Goal: Information Seeking & Learning: Learn about a topic

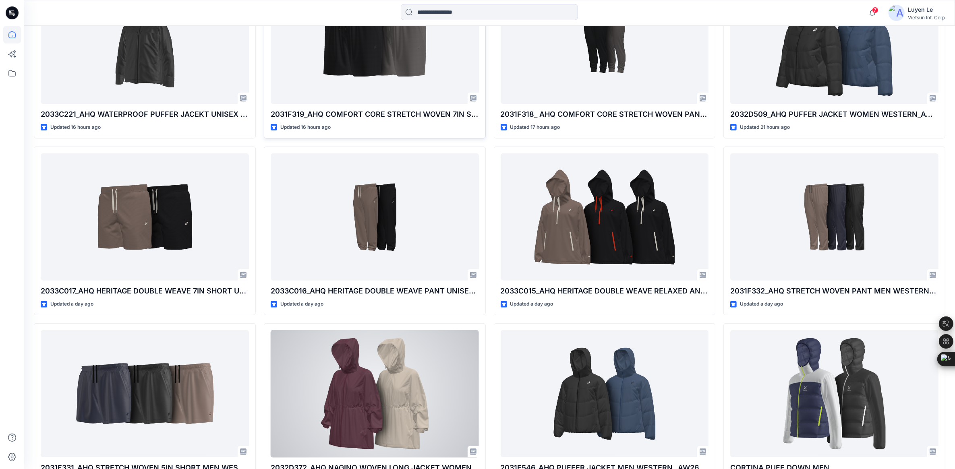
scroll to position [403, 0]
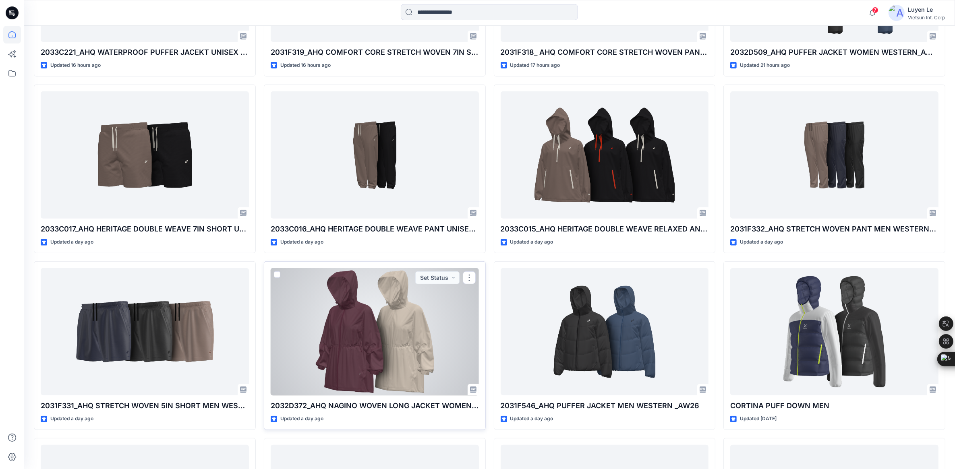
click at [353, 337] on div at bounding box center [375, 332] width 208 height 128
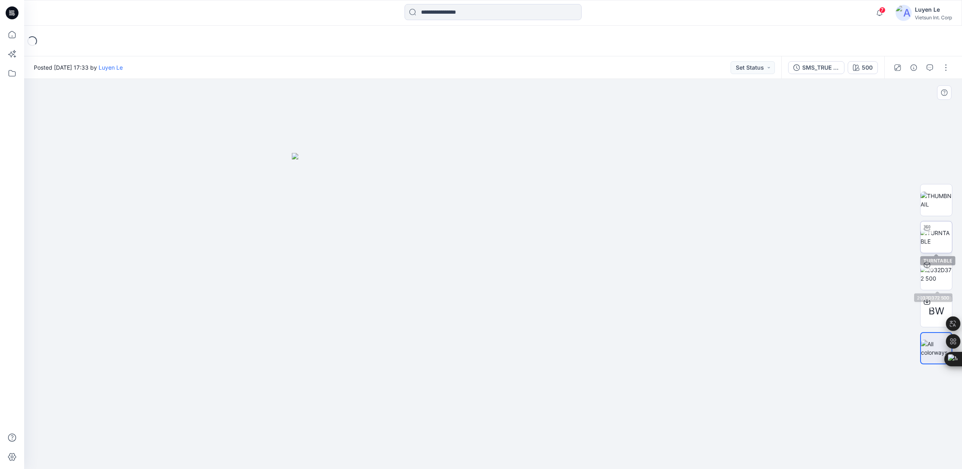
click at [943, 236] on img at bounding box center [936, 237] width 31 height 17
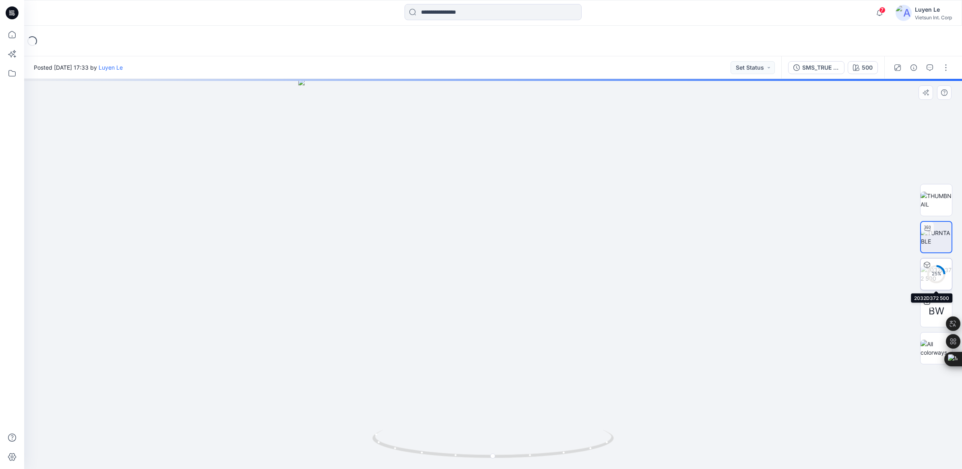
click at [935, 276] on div "25 %" at bounding box center [936, 274] width 19 height 7
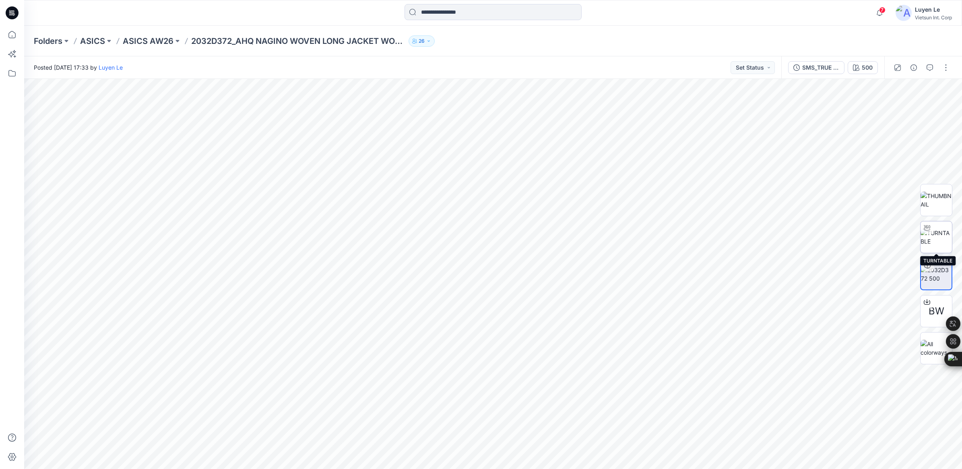
click at [938, 243] on img at bounding box center [936, 237] width 31 height 17
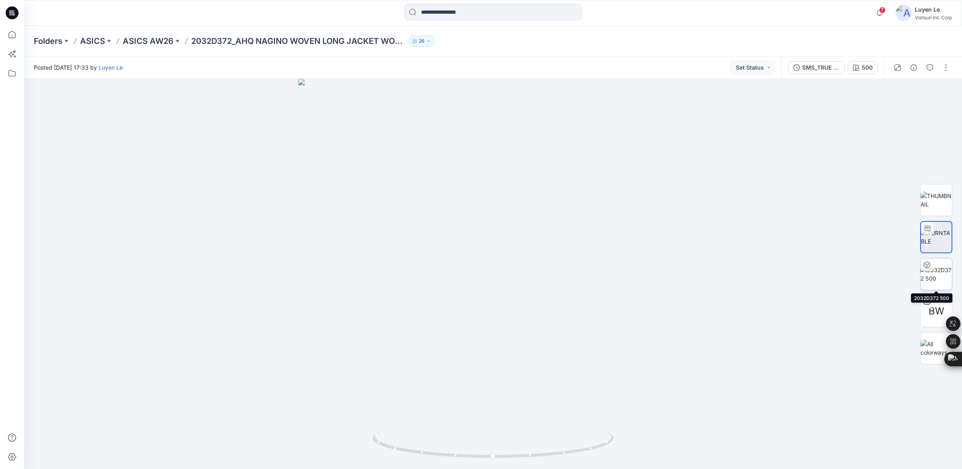
click at [938, 267] on img at bounding box center [936, 274] width 31 height 17
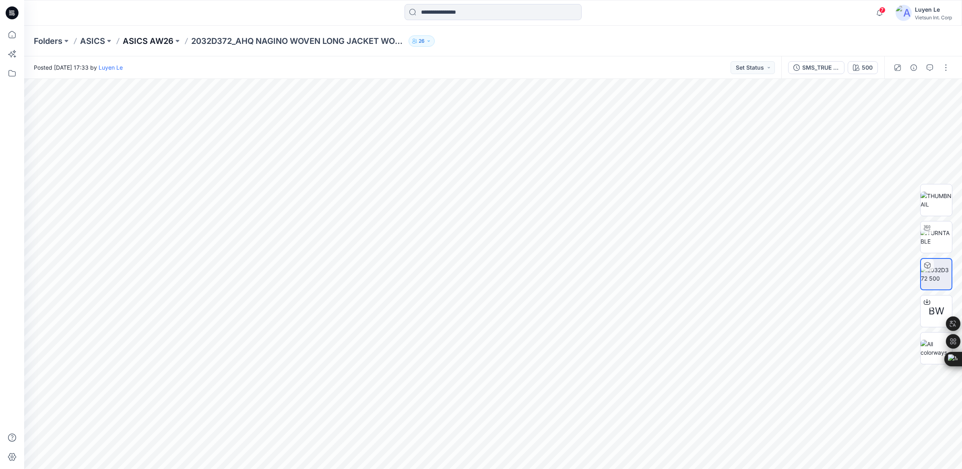
click at [145, 37] on p "ASICS AW26" at bounding box center [148, 40] width 51 height 11
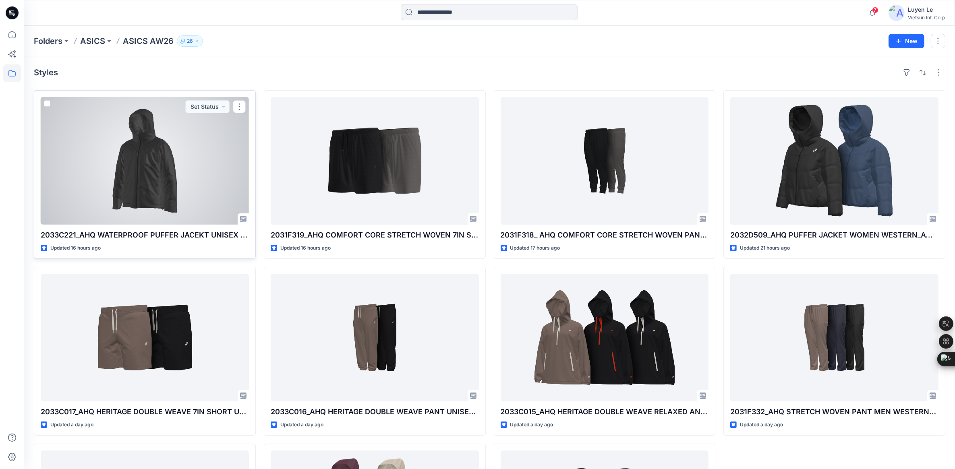
click at [150, 186] on div at bounding box center [145, 161] width 208 height 128
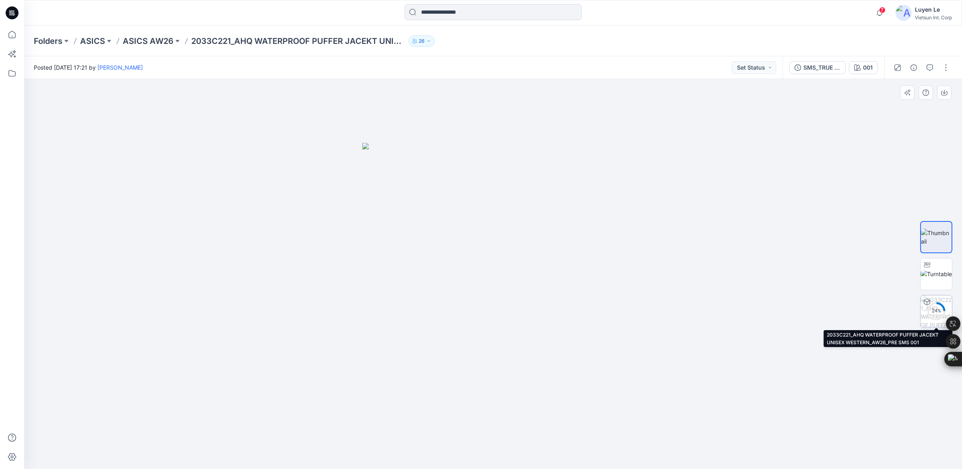
click at [937, 312] on div "24 %" at bounding box center [936, 311] width 19 height 7
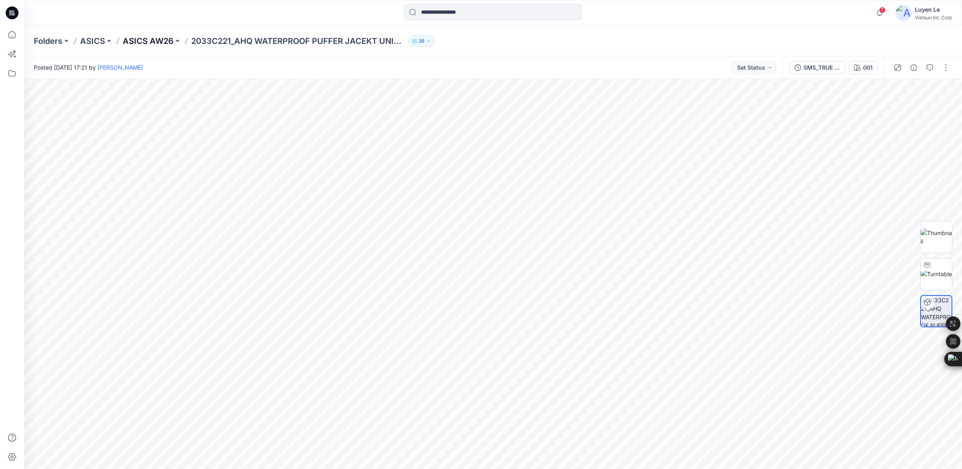
click at [146, 39] on p "ASICS AW26" at bounding box center [148, 40] width 51 height 11
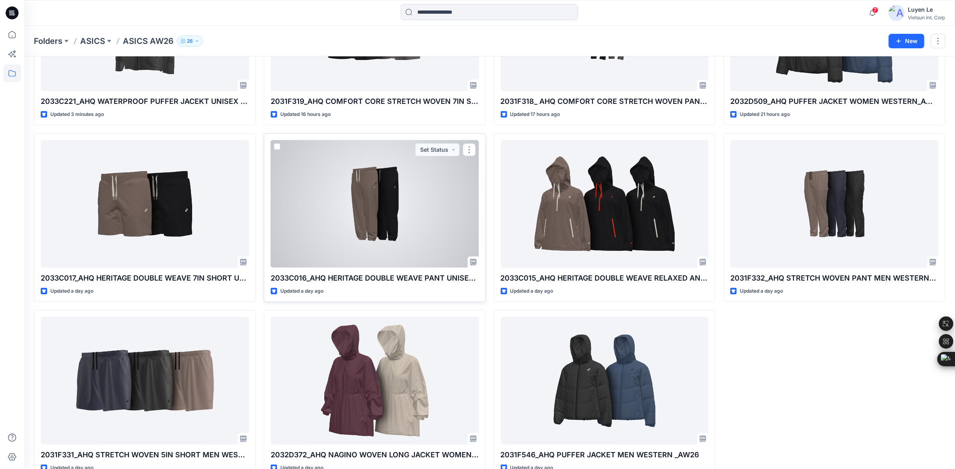
scroll to position [153, 0]
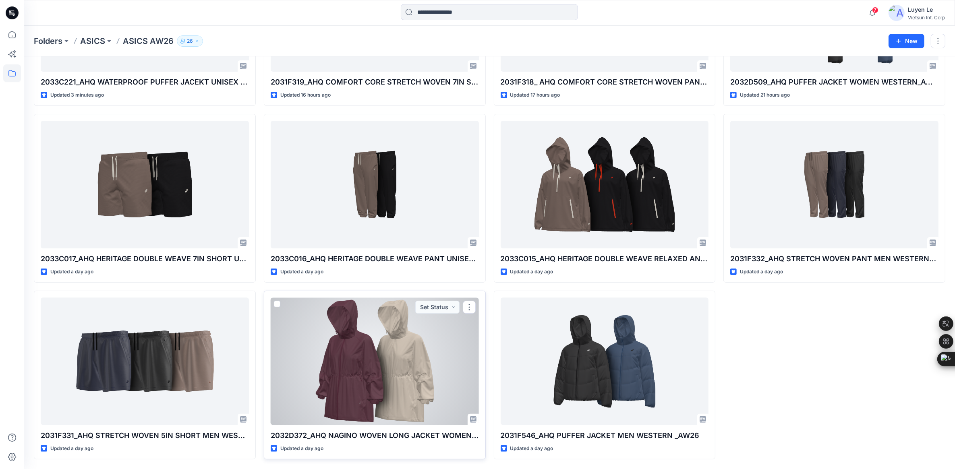
click at [341, 358] on div at bounding box center [375, 362] width 208 height 128
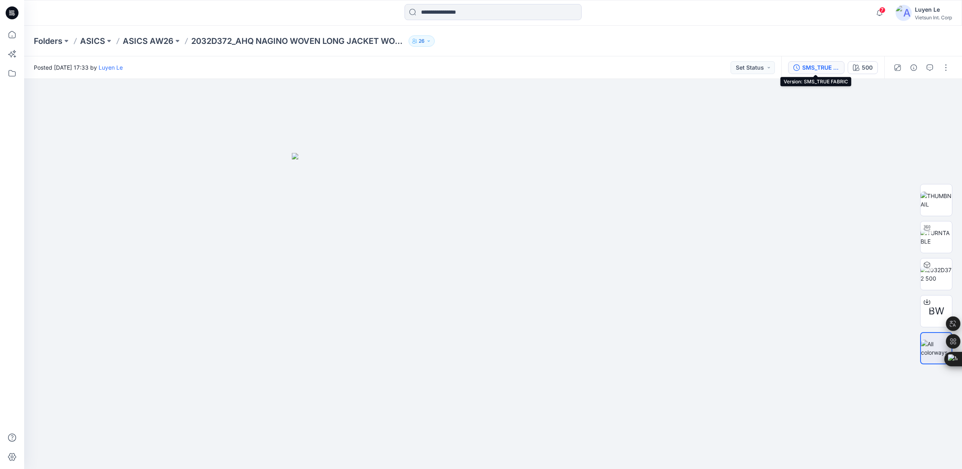
click at [816, 65] on div "SMS_TRUE FABRIC" at bounding box center [820, 67] width 37 height 9
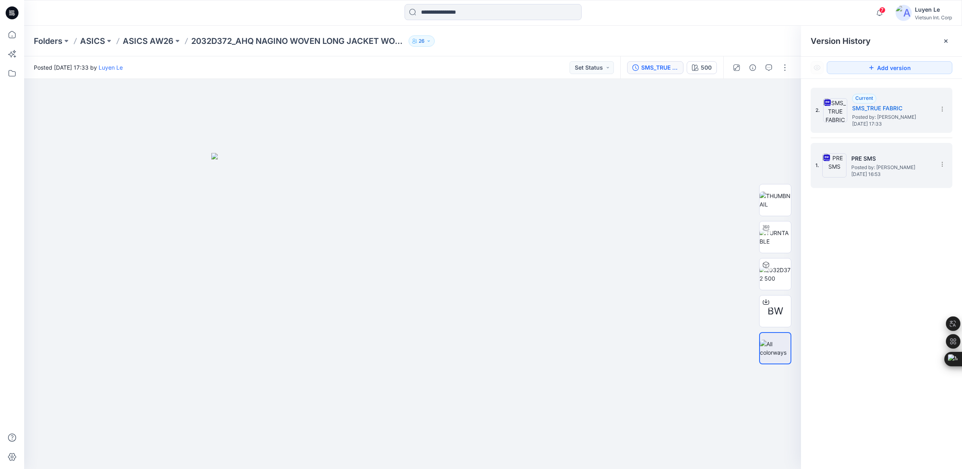
click at [849, 160] on div "1. PRE SMS Posted by: [PERSON_NAME] [DATE] 16:53" at bounding box center [876, 165] width 121 height 39
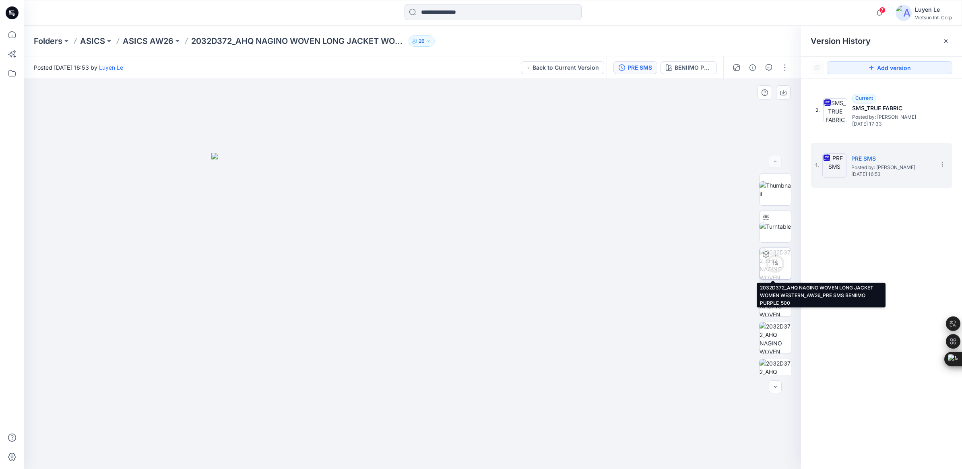
click at [767, 268] on div "1 %" at bounding box center [775, 264] width 32 height 32
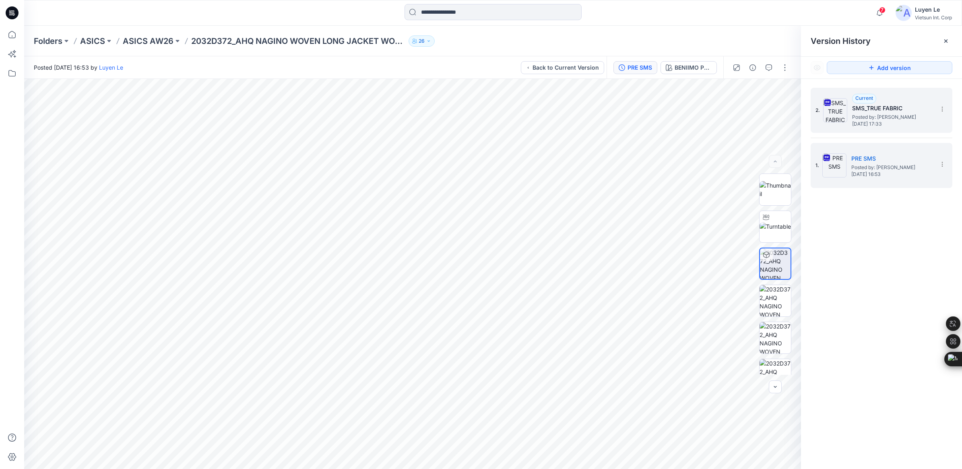
click at [888, 122] on span "[DATE] 17:33" at bounding box center [892, 124] width 81 height 6
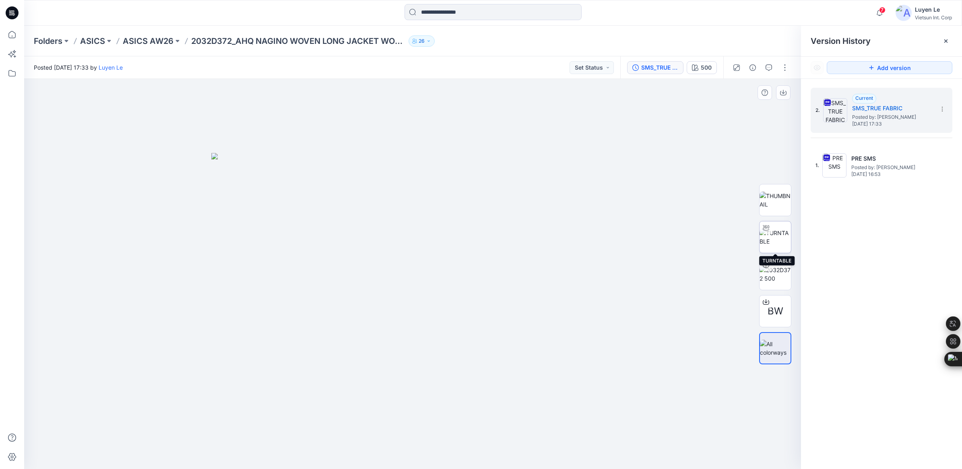
click at [776, 233] on img at bounding box center [775, 237] width 31 height 17
click at [771, 278] on img at bounding box center [775, 274] width 31 height 17
click at [57, 39] on p "Folders" at bounding box center [48, 40] width 29 height 11
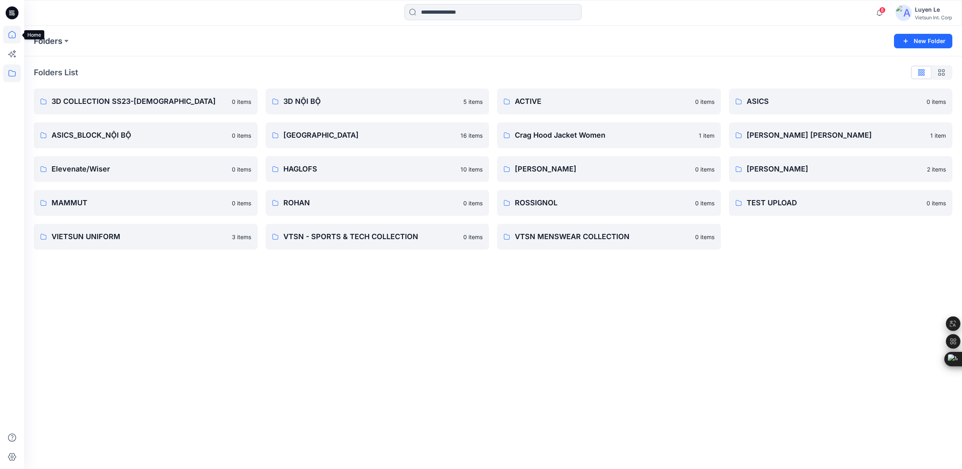
click at [9, 37] on icon at bounding box center [11, 34] width 7 height 7
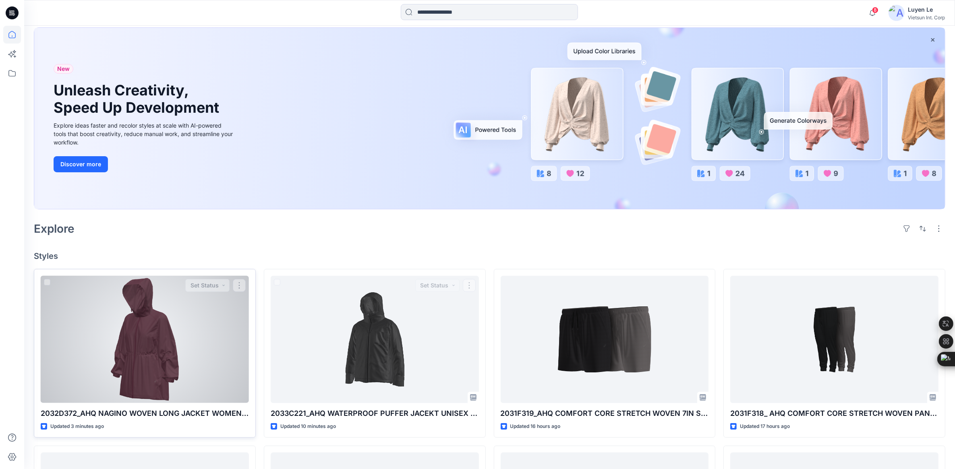
scroll to position [101, 0]
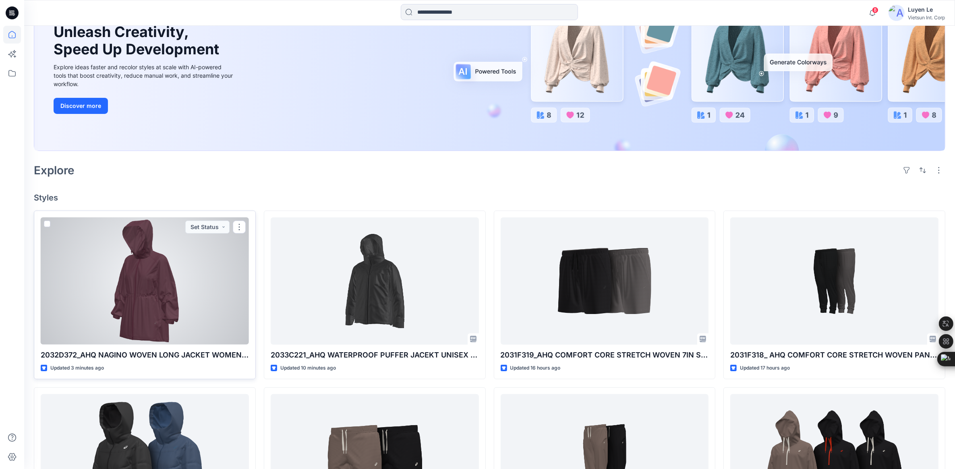
click at [125, 282] on div at bounding box center [145, 281] width 208 height 128
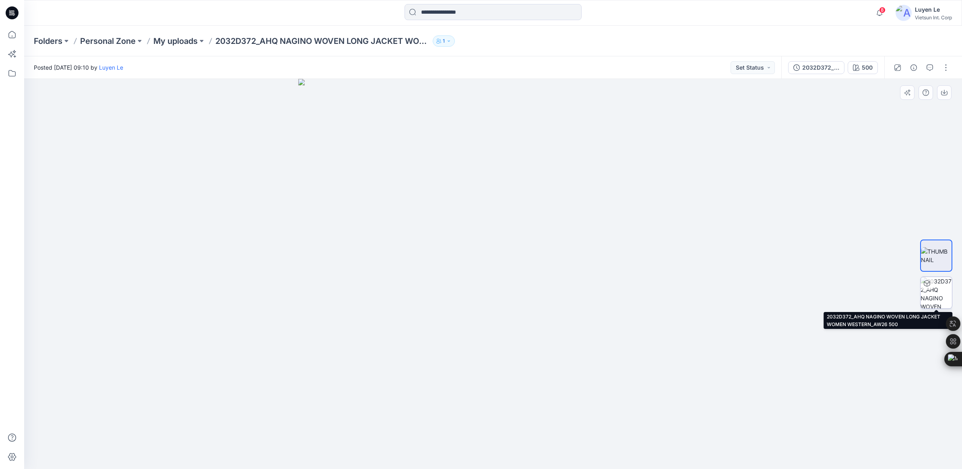
click at [937, 295] on img at bounding box center [936, 292] width 31 height 31
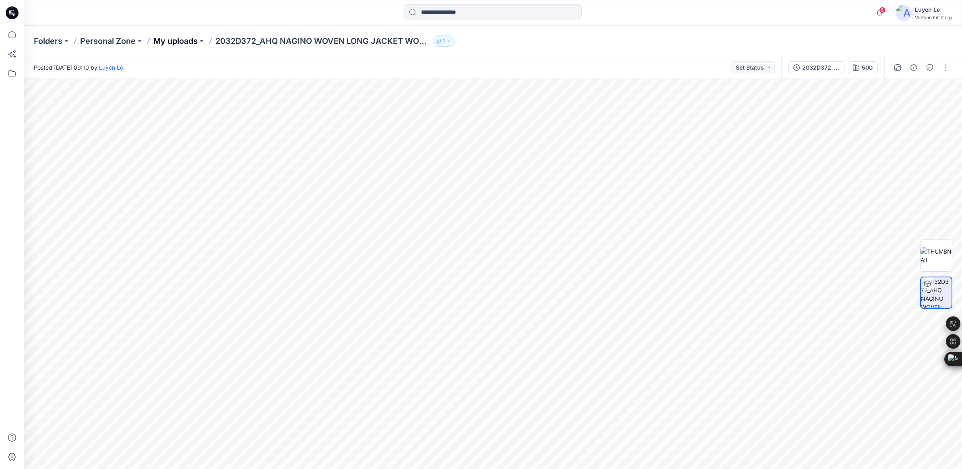
click at [167, 37] on p "My uploads" at bounding box center [175, 40] width 44 height 11
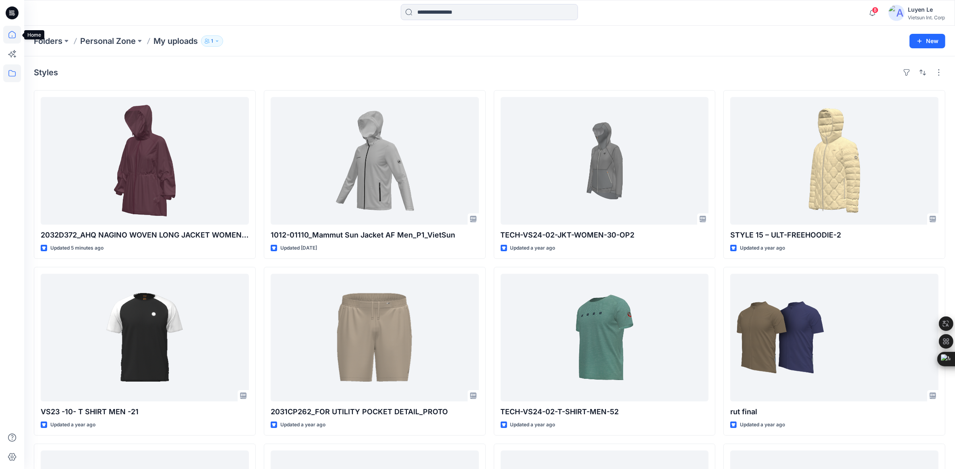
click at [9, 37] on icon at bounding box center [12, 35] width 18 height 18
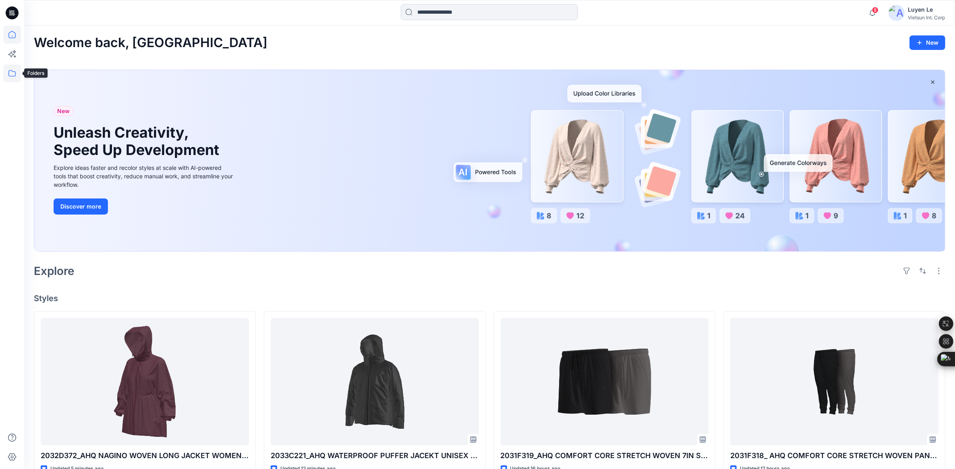
click at [15, 74] on icon at bounding box center [12, 73] width 18 height 18
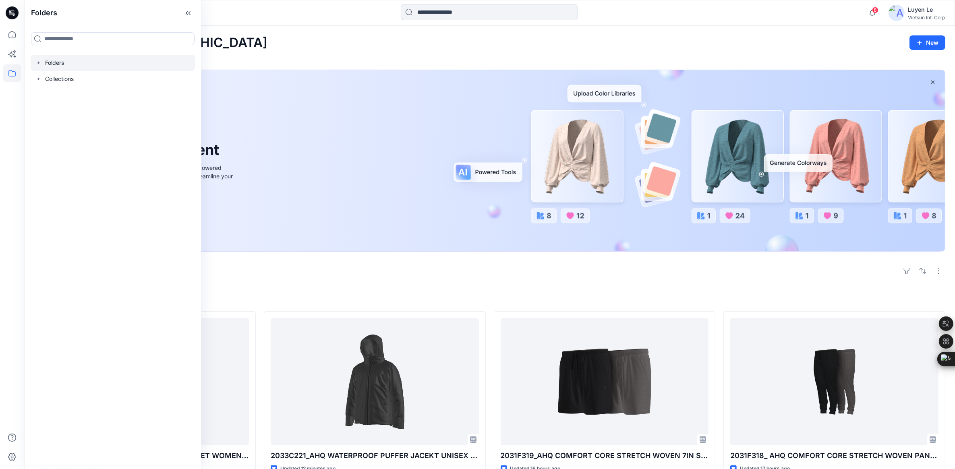
click at [63, 65] on div at bounding box center [113, 63] width 164 height 16
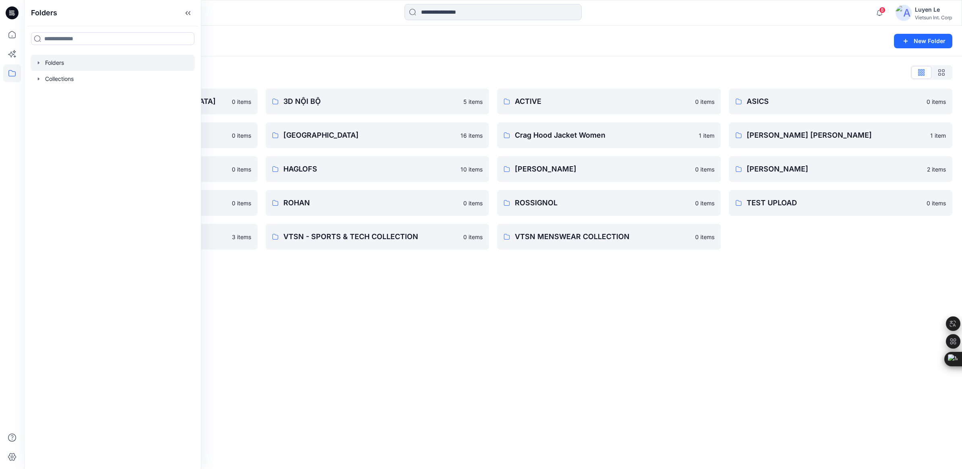
click at [441, 304] on div "Folders New Folder Folders List 3D COLLECTION SS23-[DEMOGRAPHIC_DATA] 0 items A…" at bounding box center [493, 247] width 938 height 443
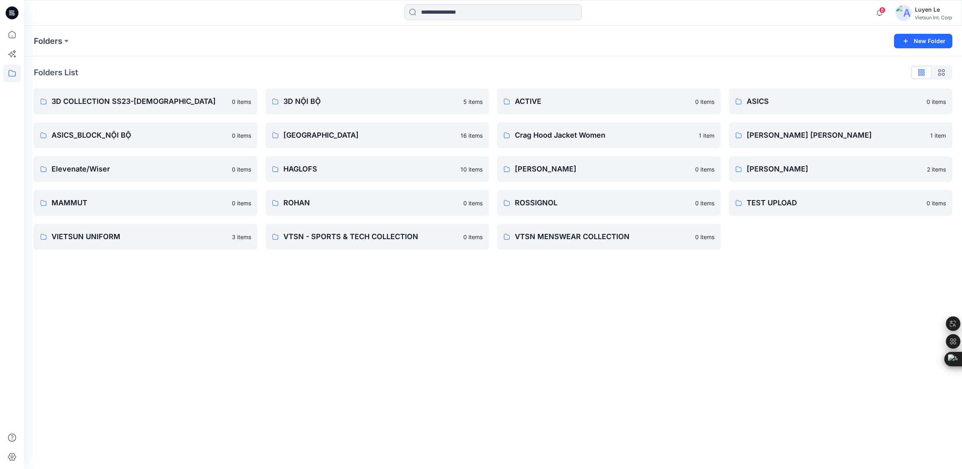
drag, startPoint x: 914, startPoint y: 289, endPoint x: 841, endPoint y: 83, distance: 218.9
click at [915, 285] on div "Folders New Folder Folders List 3D COLLECTION SS23-[DEMOGRAPHIC_DATA] 0 items A…" at bounding box center [493, 247] width 938 height 443
click at [804, 103] on p "ASICS" at bounding box center [840, 101] width 187 height 11
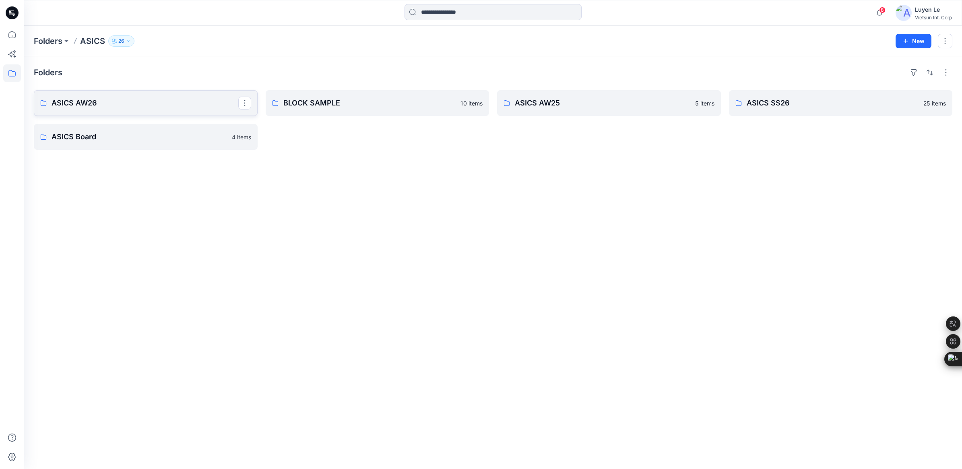
click at [128, 92] on link "ASICS AW26" at bounding box center [146, 103] width 224 height 26
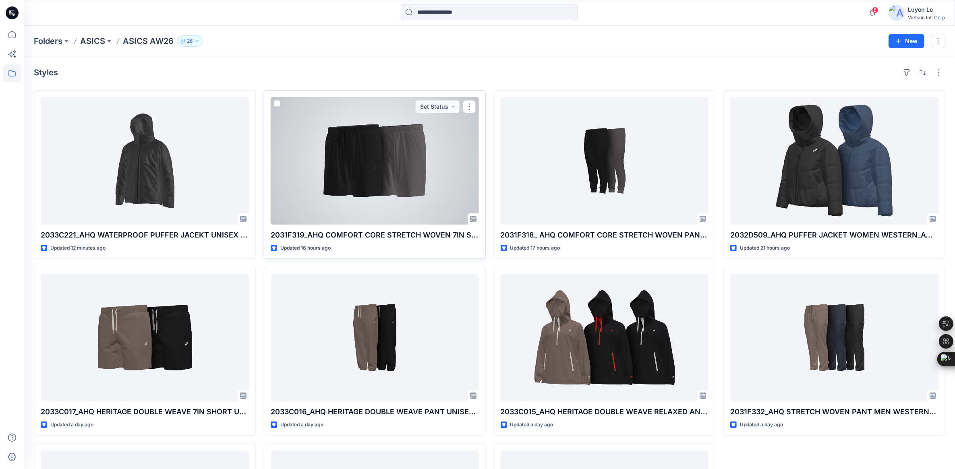
click at [385, 172] on div at bounding box center [375, 161] width 208 height 128
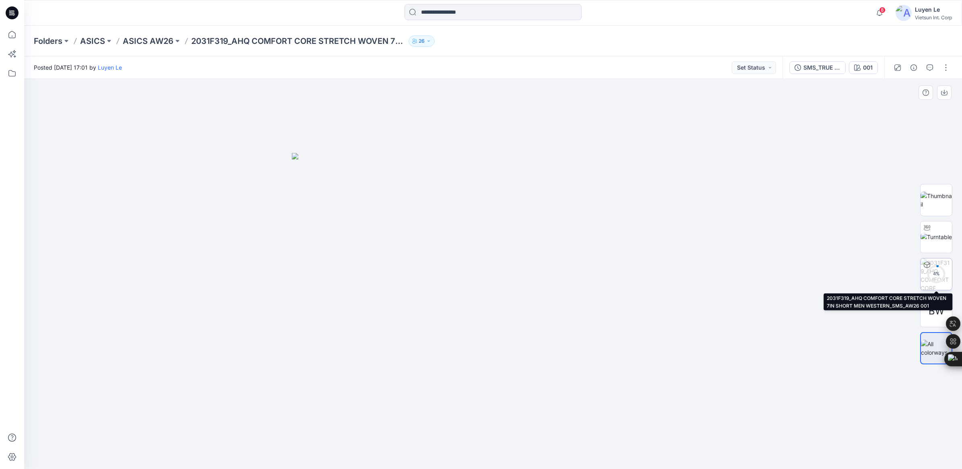
click at [938, 276] on div "4 %" at bounding box center [936, 274] width 19 height 7
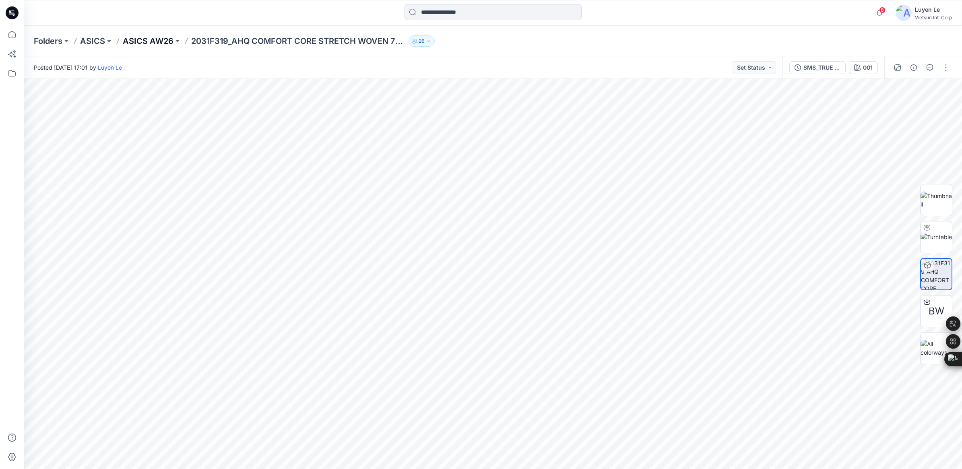
click at [140, 41] on p "ASICS AW26" at bounding box center [148, 40] width 51 height 11
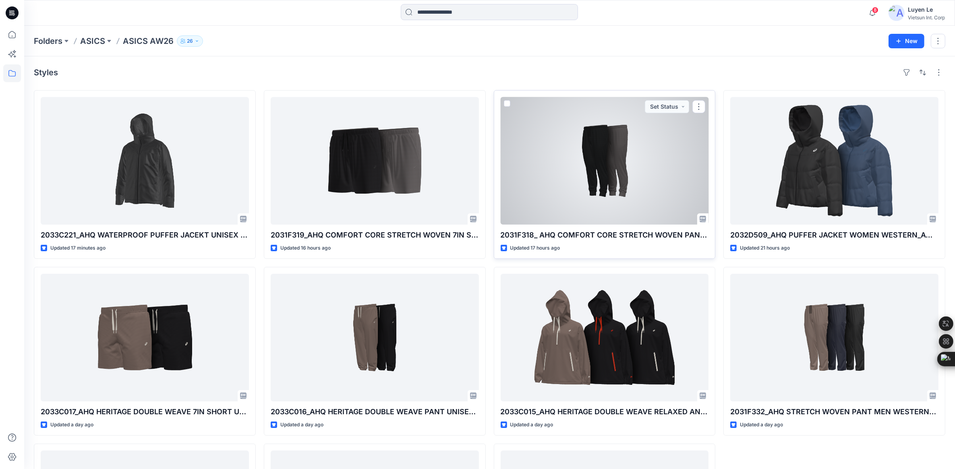
click at [646, 178] on div at bounding box center [604, 161] width 208 height 128
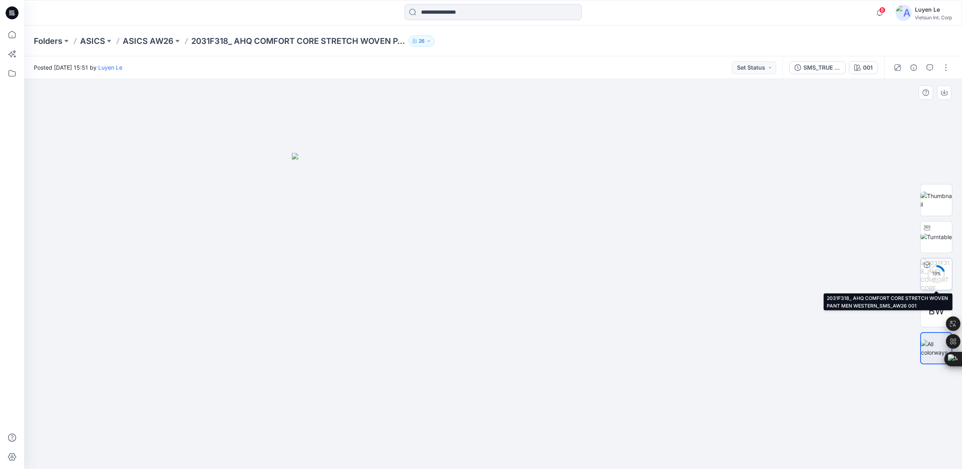
click at [944, 271] on div "19 %" at bounding box center [936, 274] width 19 height 7
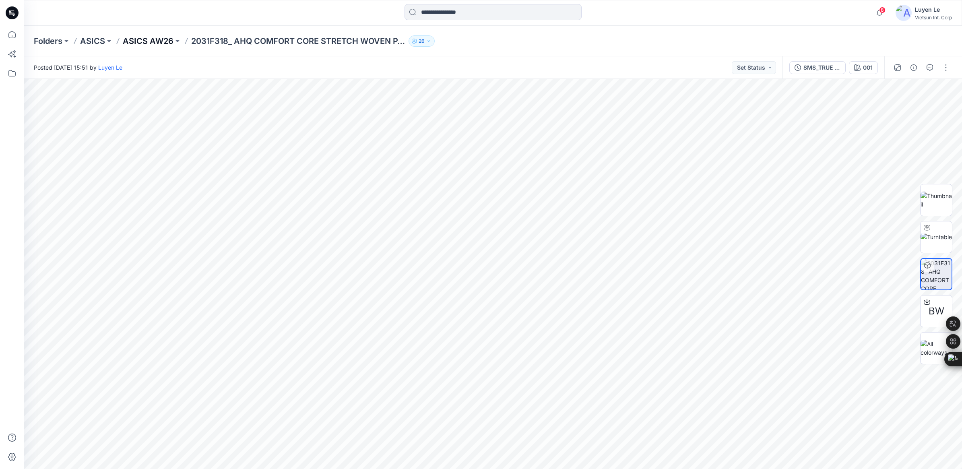
click at [158, 42] on p "ASICS AW26" at bounding box center [148, 40] width 51 height 11
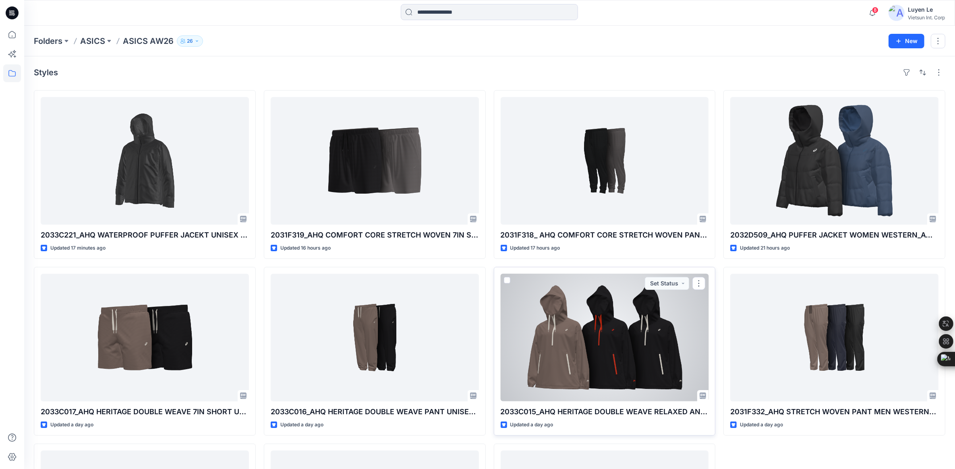
scroll to position [50, 0]
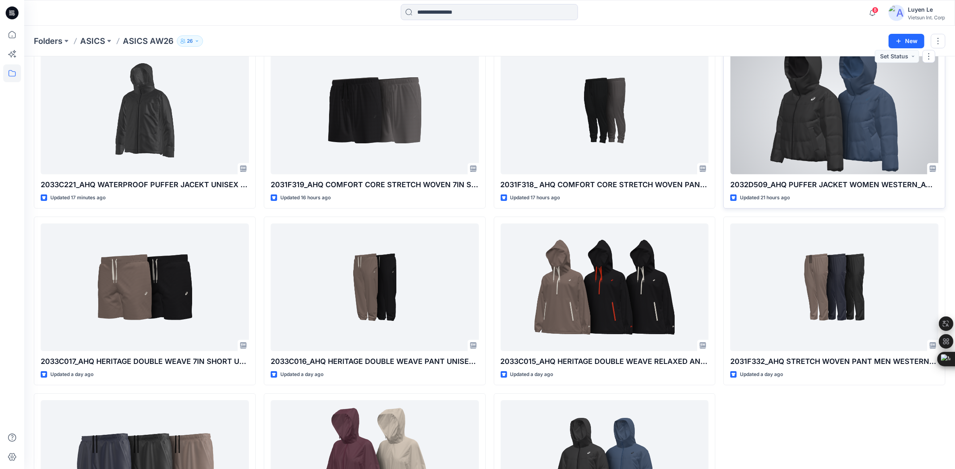
click at [830, 128] on div at bounding box center [834, 111] width 208 height 128
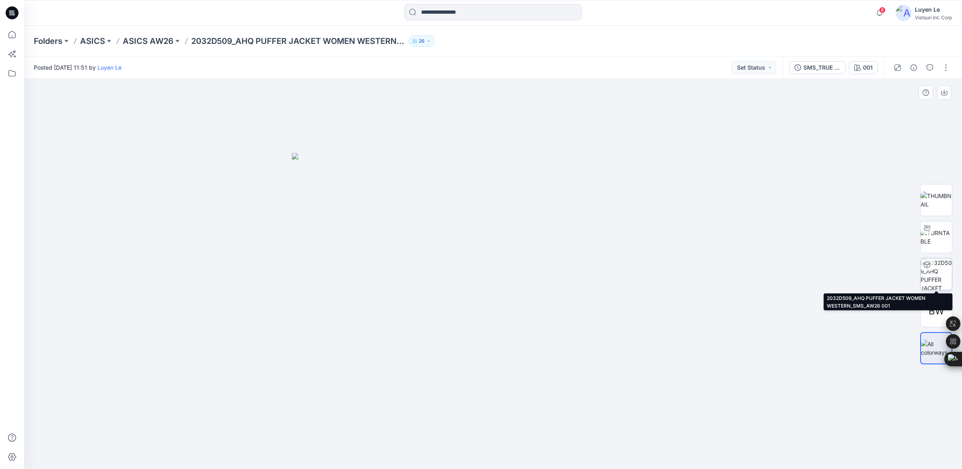
click at [940, 268] on img at bounding box center [936, 273] width 31 height 31
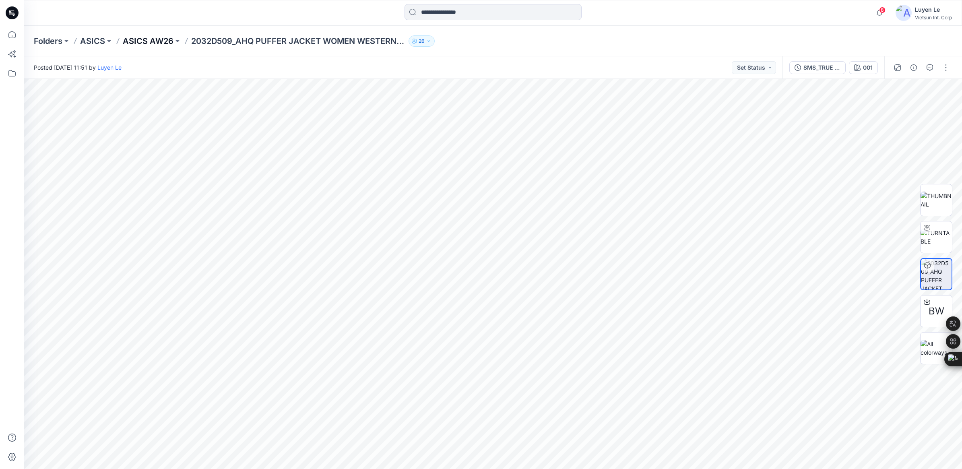
click at [156, 39] on p "ASICS AW26" at bounding box center [148, 40] width 51 height 11
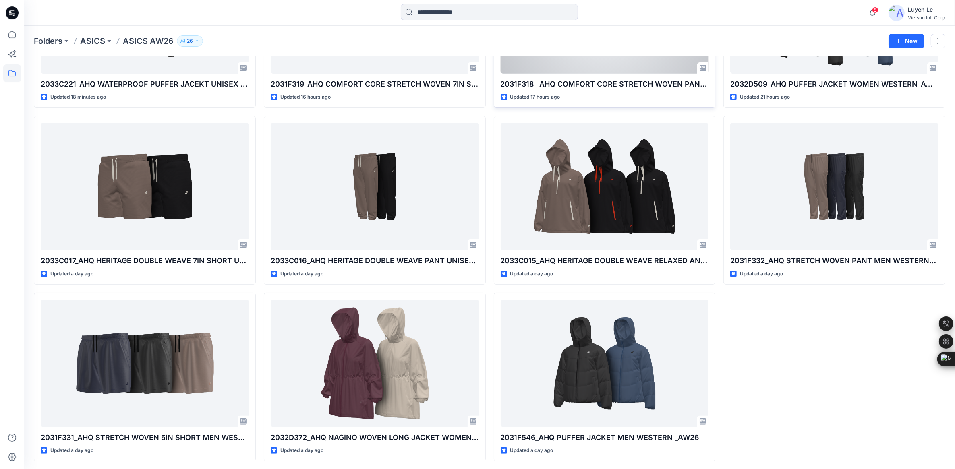
scroll to position [153, 0]
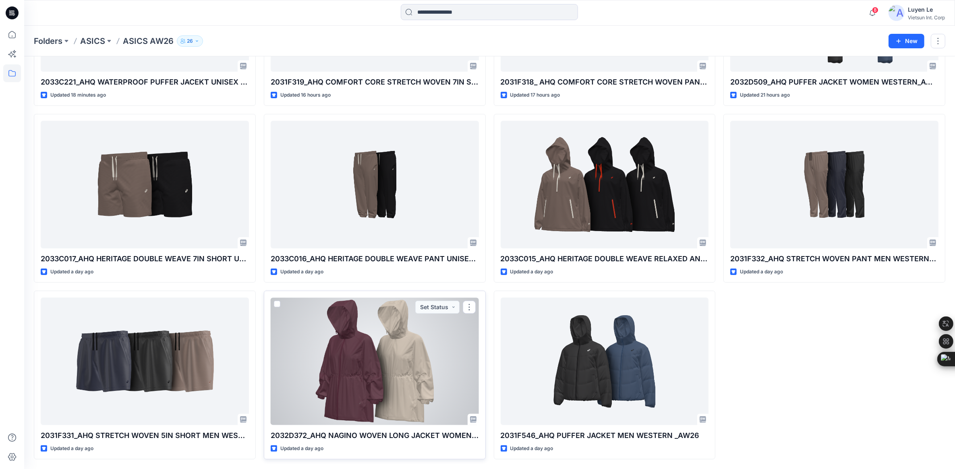
click at [409, 331] on div at bounding box center [375, 362] width 208 height 128
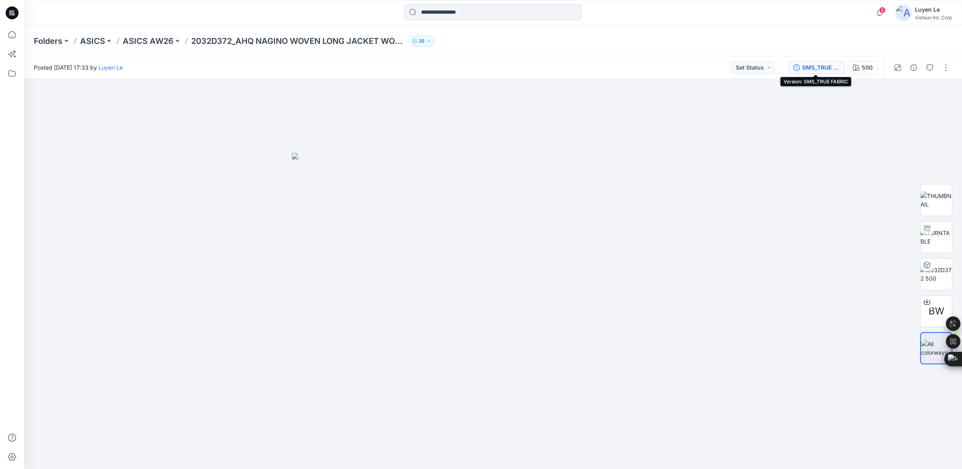
click at [815, 64] on div "SMS_TRUE FABRIC" at bounding box center [820, 67] width 37 height 9
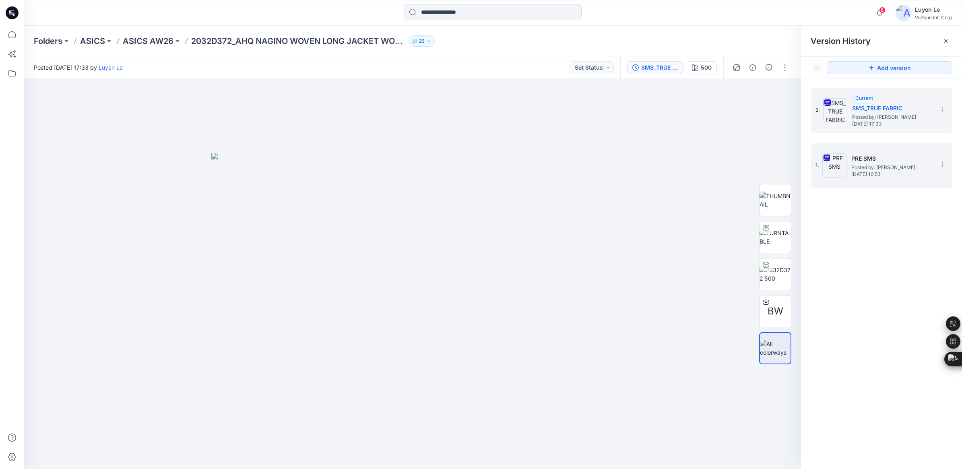
click at [864, 166] on span "Posted by: [PERSON_NAME]" at bounding box center [891, 167] width 81 height 8
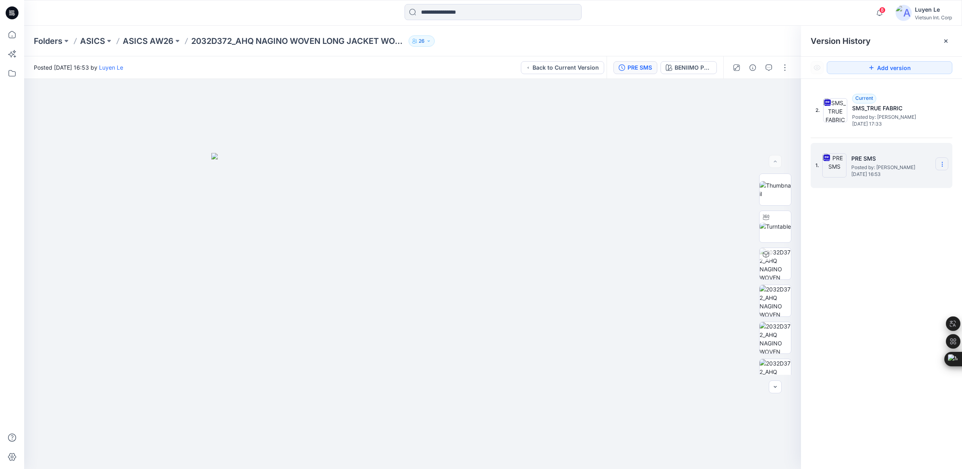
click at [942, 165] on icon at bounding box center [942, 164] width 6 height 6
click at [895, 177] on span "Download Source BW File" at bounding box center [901, 181] width 67 height 10
click at [49, 41] on p "Folders" at bounding box center [48, 40] width 29 height 11
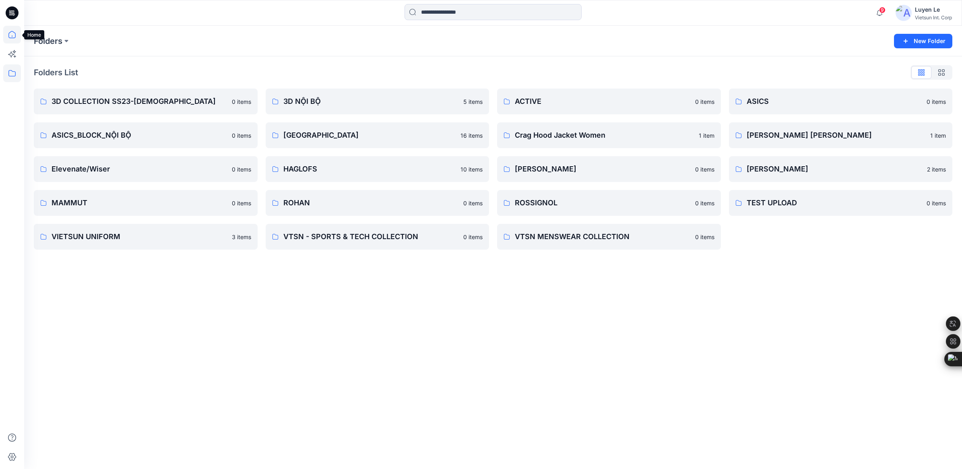
click at [12, 33] on icon at bounding box center [12, 35] width 18 height 18
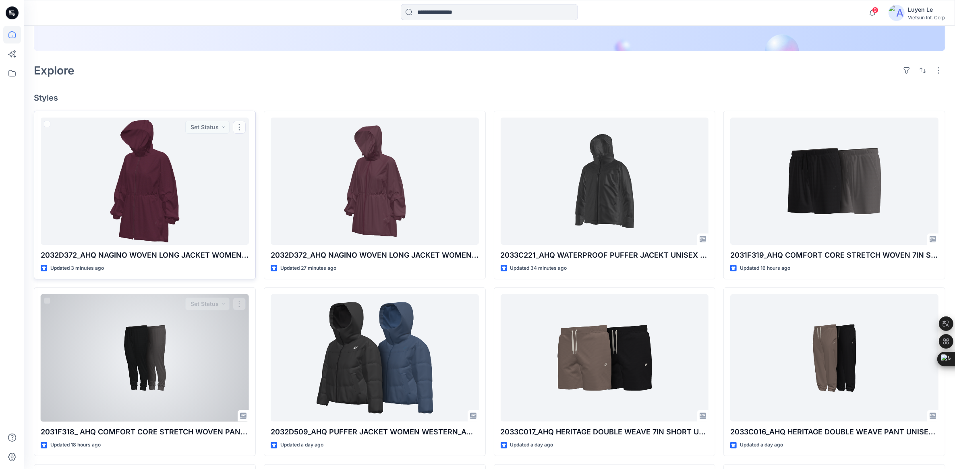
scroll to position [201, 0]
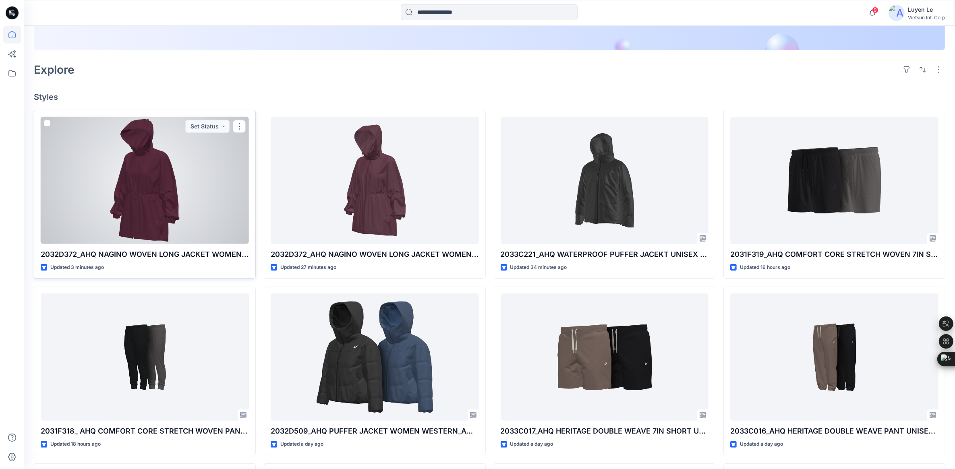
click at [137, 159] on div at bounding box center [145, 181] width 208 height 128
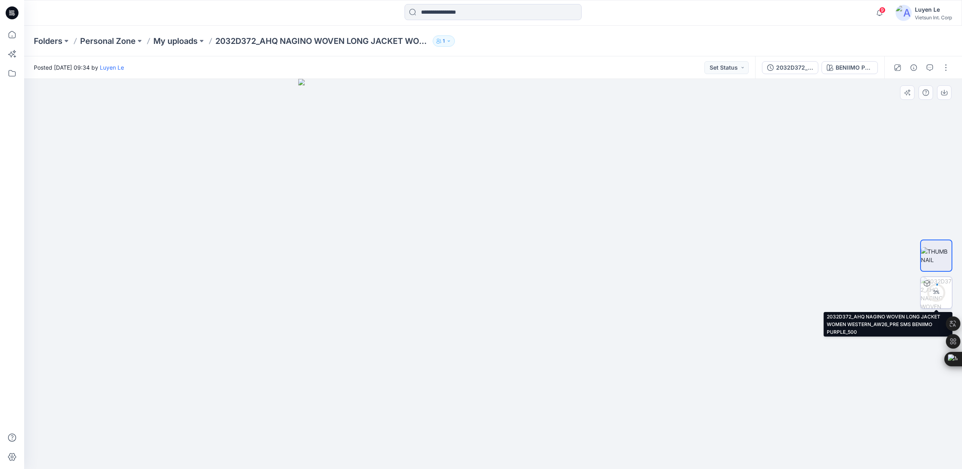
click at [938, 290] on div "3 %" at bounding box center [936, 292] width 19 height 7
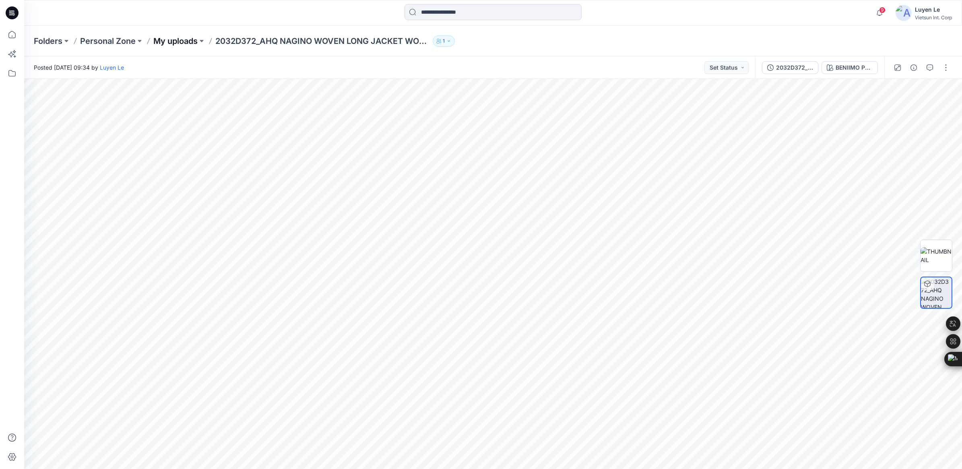
click at [182, 39] on p "My uploads" at bounding box center [175, 40] width 44 height 11
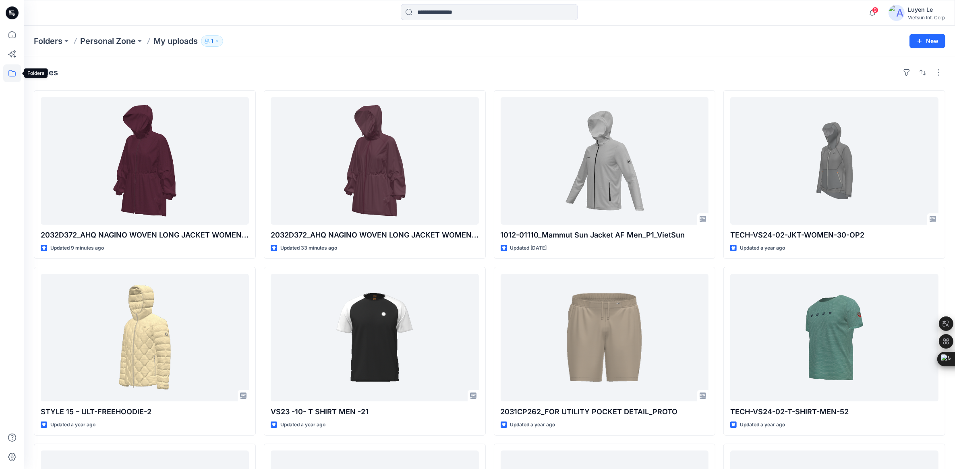
click at [11, 76] on icon at bounding box center [12, 73] width 18 height 18
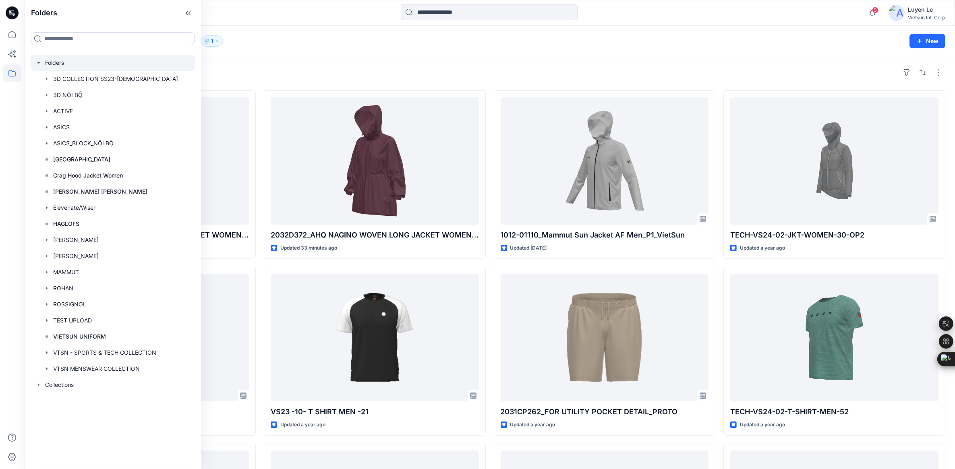
click at [52, 63] on div at bounding box center [113, 63] width 164 height 16
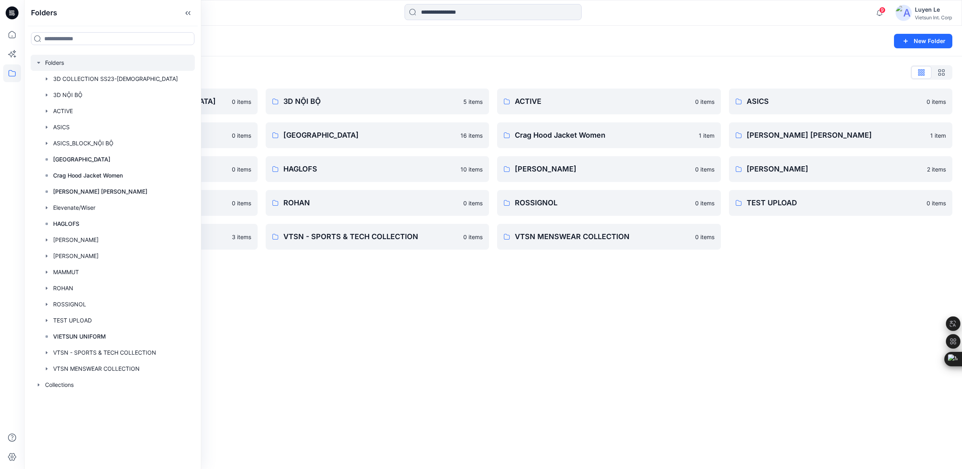
click at [427, 280] on div "Folders New Folder Folders List 3D COLLECTION SS23-[DEMOGRAPHIC_DATA] 0 items A…" at bounding box center [493, 247] width 938 height 443
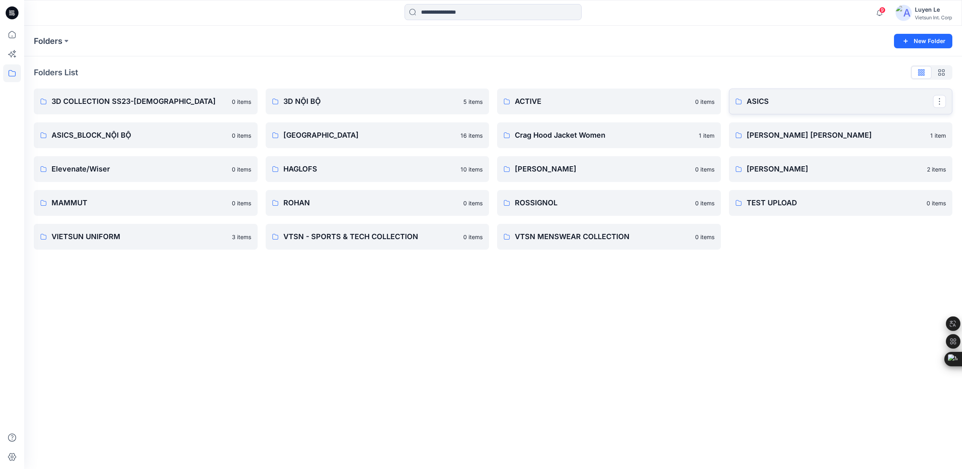
click at [776, 95] on link "ASICS" at bounding box center [841, 102] width 224 height 26
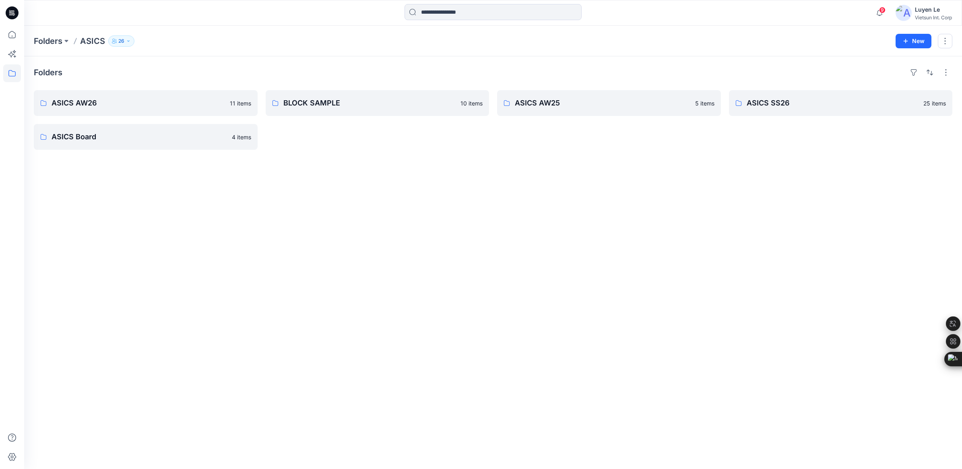
click at [387, 353] on div "Folders ASICS AW26 11 items ASICS Board 4 items BLOCK SAMPLE 10 items ASICS AW2…" at bounding box center [493, 262] width 938 height 413
click at [134, 107] on p "ASICS AW26" at bounding box center [145, 102] width 187 height 11
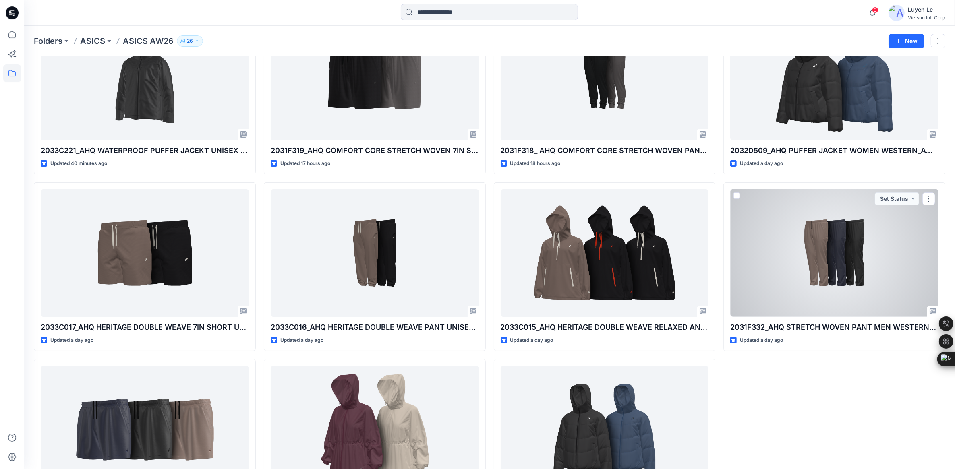
scroll to position [153, 0]
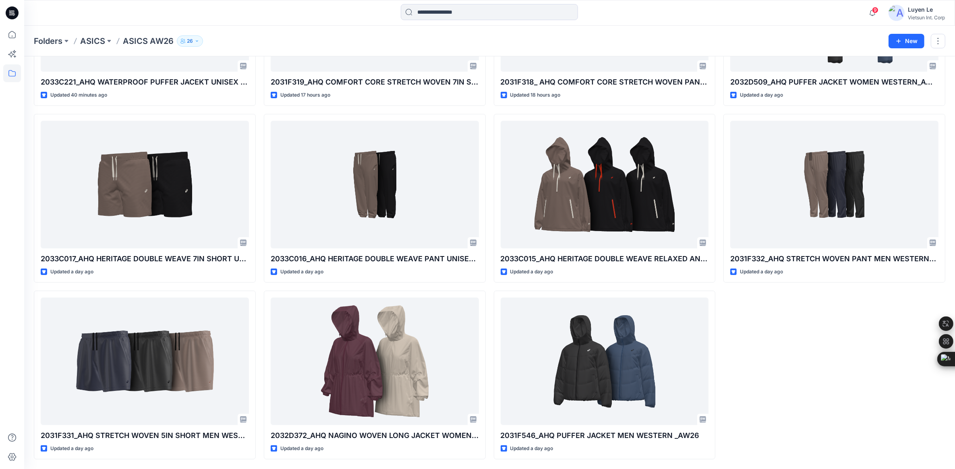
click at [760, 329] on div "2032D509_AHQ PUFFER JACKET WOMEN WESTERN_AW26 Updated a day ago 2031F332_AHQ ST…" at bounding box center [834, 198] width 222 height 522
click at [794, 390] on div "2032D509_AHQ PUFFER JACKET WOMEN WESTERN_AW26 Updated a day ago 2031F332_AHQ ST…" at bounding box center [834, 198] width 222 height 522
click at [792, 374] on div "2032D509_AHQ PUFFER JACKET WOMEN WESTERN_AW26 Updated a day ago 2031F332_AHQ ST…" at bounding box center [834, 198] width 222 height 522
click at [822, 433] on div "2032D509_AHQ PUFFER JACKET WOMEN WESTERN_AW26 Updated a day ago 2031F332_AHQ ST…" at bounding box center [834, 198] width 222 height 522
click at [833, 369] on div "2032D509_AHQ PUFFER JACKET WOMEN WESTERN_AW26 Updated a day ago 2031F332_AHQ ST…" at bounding box center [834, 198] width 222 height 522
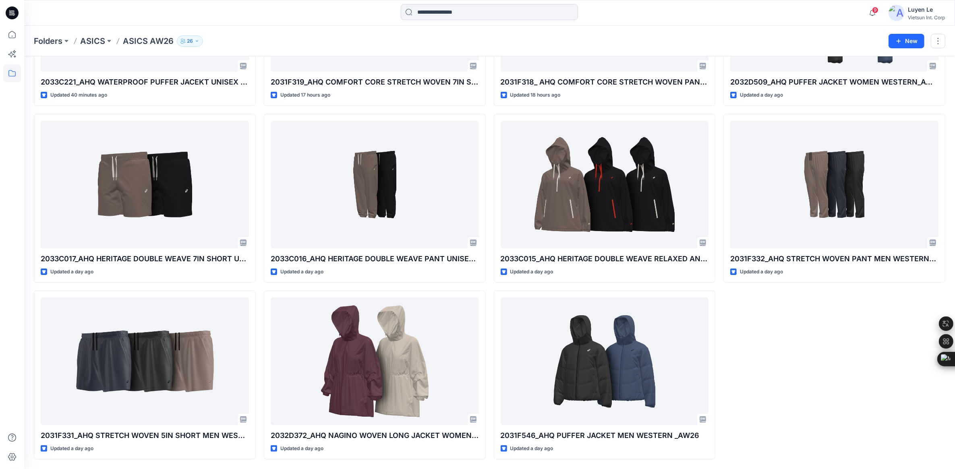
click at [833, 369] on div "2032D509_AHQ PUFFER JACKET WOMEN WESTERN_AW26 Updated a day ago 2031F332_AHQ ST…" at bounding box center [834, 198] width 222 height 522
click at [756, 315] on div "2032D509_AHQ PUFFER JACKET WOMEN WESTERN_AW26 Updated a day ago 2031F332_AHQ ST…" at bounding box center [834, 198] width 222 height 522
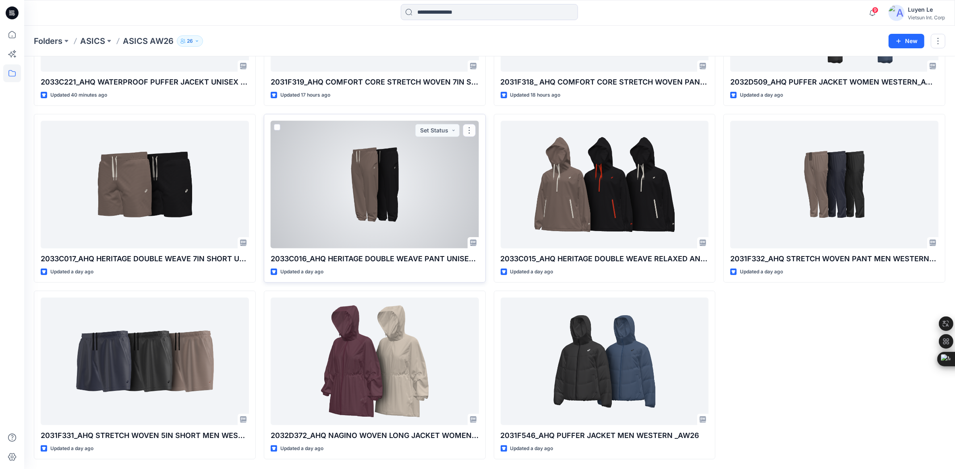
scroll to position [0, 0]
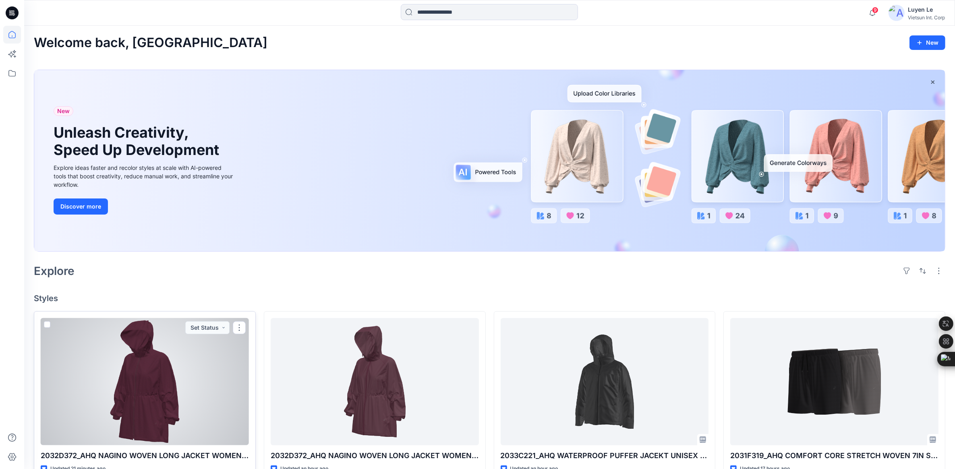
click at [184, 363] on div at bounding box center [145, 382] width 208 height 128
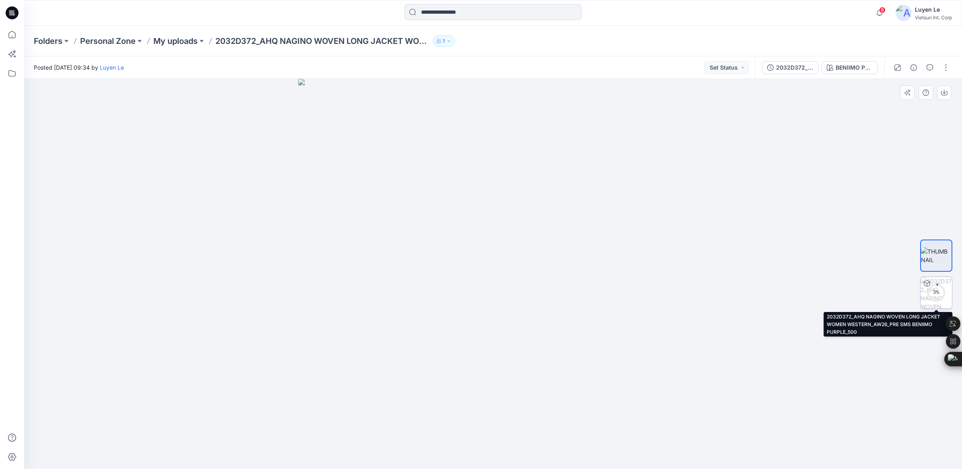
click at [932, 293] on div "3 %" at bounding box center [936, 292] width 19 height 7
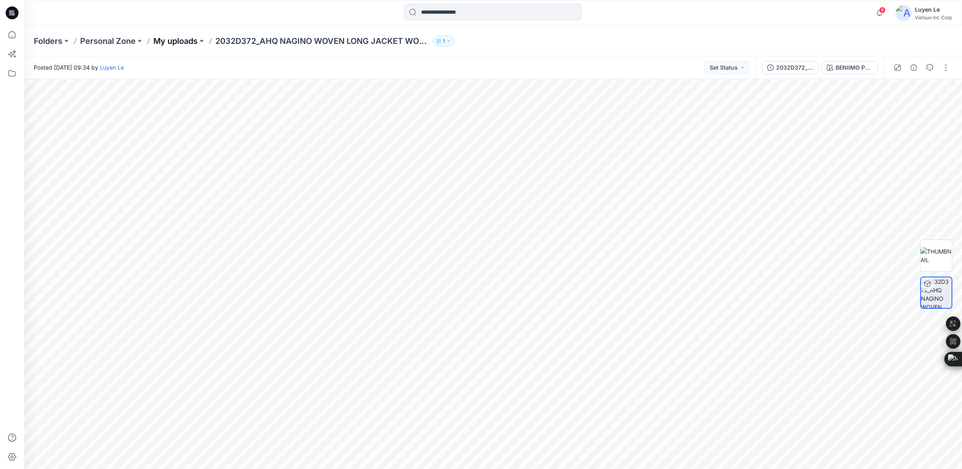
click at [169, 43] on p "My uploads" at bounding box center [175, 40] width 44 height 11
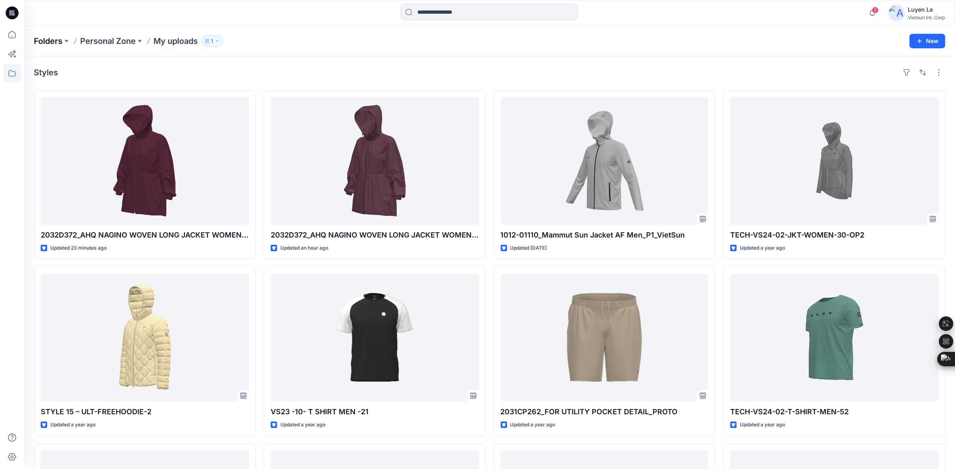
click at [54, 43] on p "Folders" at bounding box center [48, 40] width 29 height 11
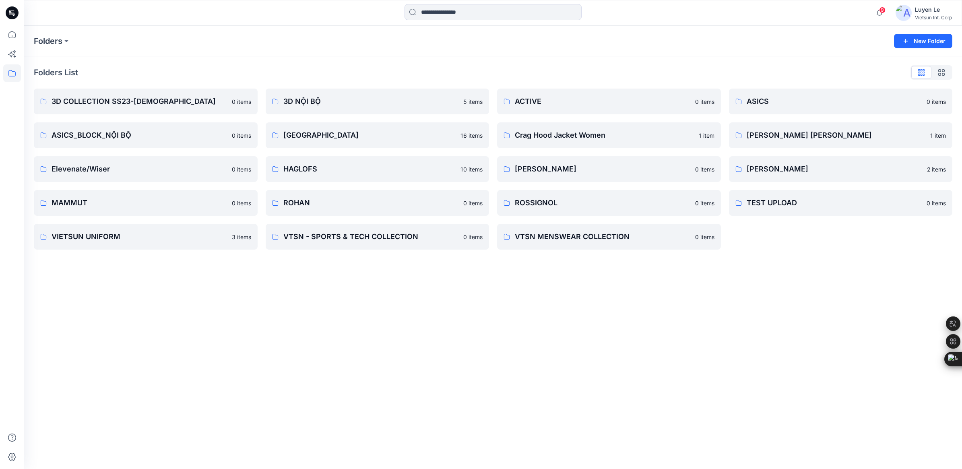
click at [302, 312] on div "Folders New Folder Folders List 3D COLLECTION SS23-[DEMOGRAPHIC_DATA] 0 items A…" at bounding box center [493, 247] width 938 height 443
click at [164, 345] on div "Folders New Folder Folders List 3D COLLECTION SS23-[DEMOGRAPHIC_DATA] 0 items A…" at bounding box center [493, 247] width 938 height 443
click at [187, 307] on div "Folders New Folder Folders List 3D COLLECTION SS23-[DEMOGRAPHIC_DATA] 0 items A…" at bounding box center [493, 247] width 938 height 443
click at [231, 321] on div "Folders New Folder Folders List 3D COLLECTION SS23-[DEMOGRAPHIC_DATA] 0 items A…" at bounding box center [493, 247] width 938 height 443
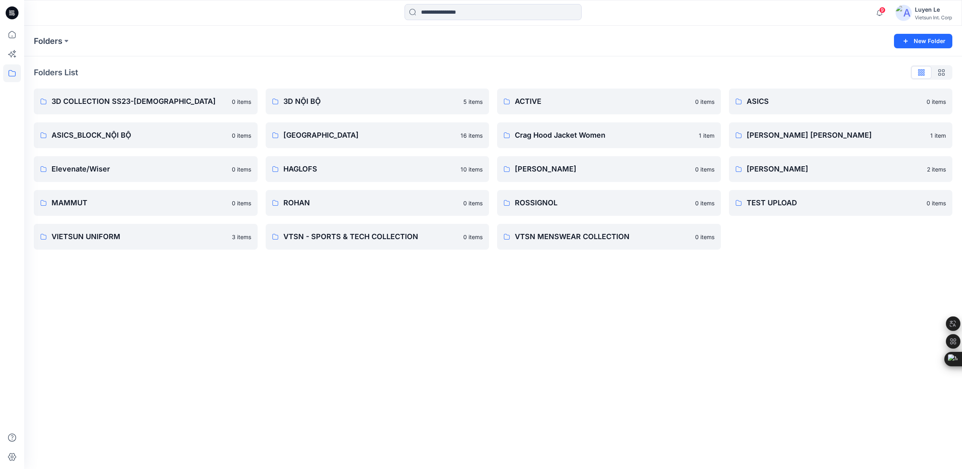
click at [613, 351] on div "Folders New Folder Folders List 3D COLLECTION SS23-[DEMOGRAPHIC_DATA] 0 items A…" at bounding box center [493, 247] width 938 height 443
click at [786, 95] on link "ASICS" at bounding box center [841, 102] width 224 height 26
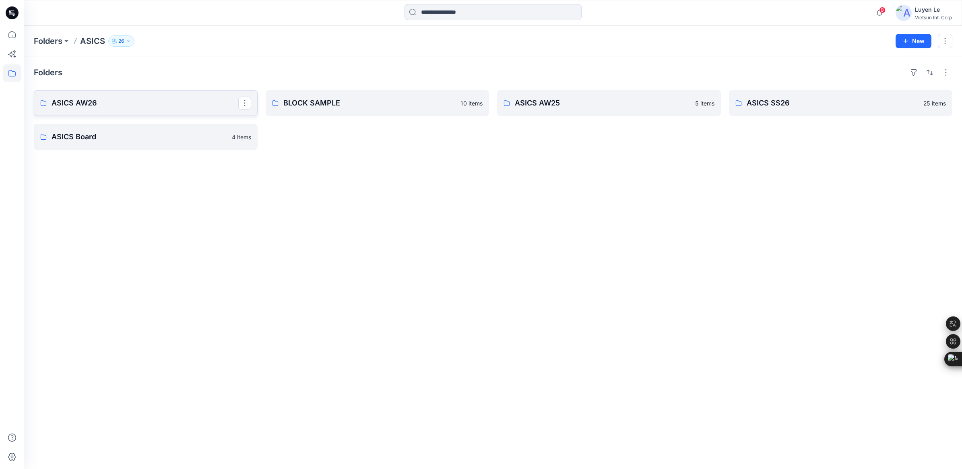
click at [188, 107] on p "ASICS AW26" at bounding box center [145, 102] width 187 height 11
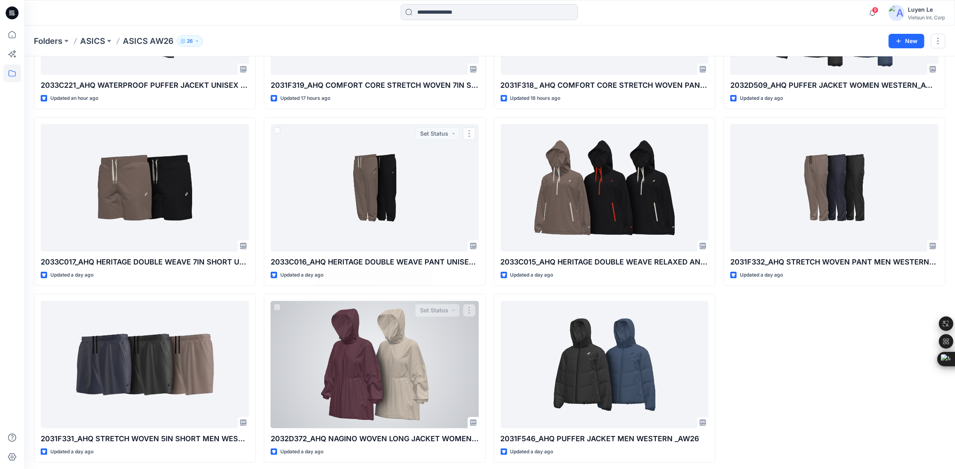
scroll to position [151, 0]
